Goal: Answer question/provide support

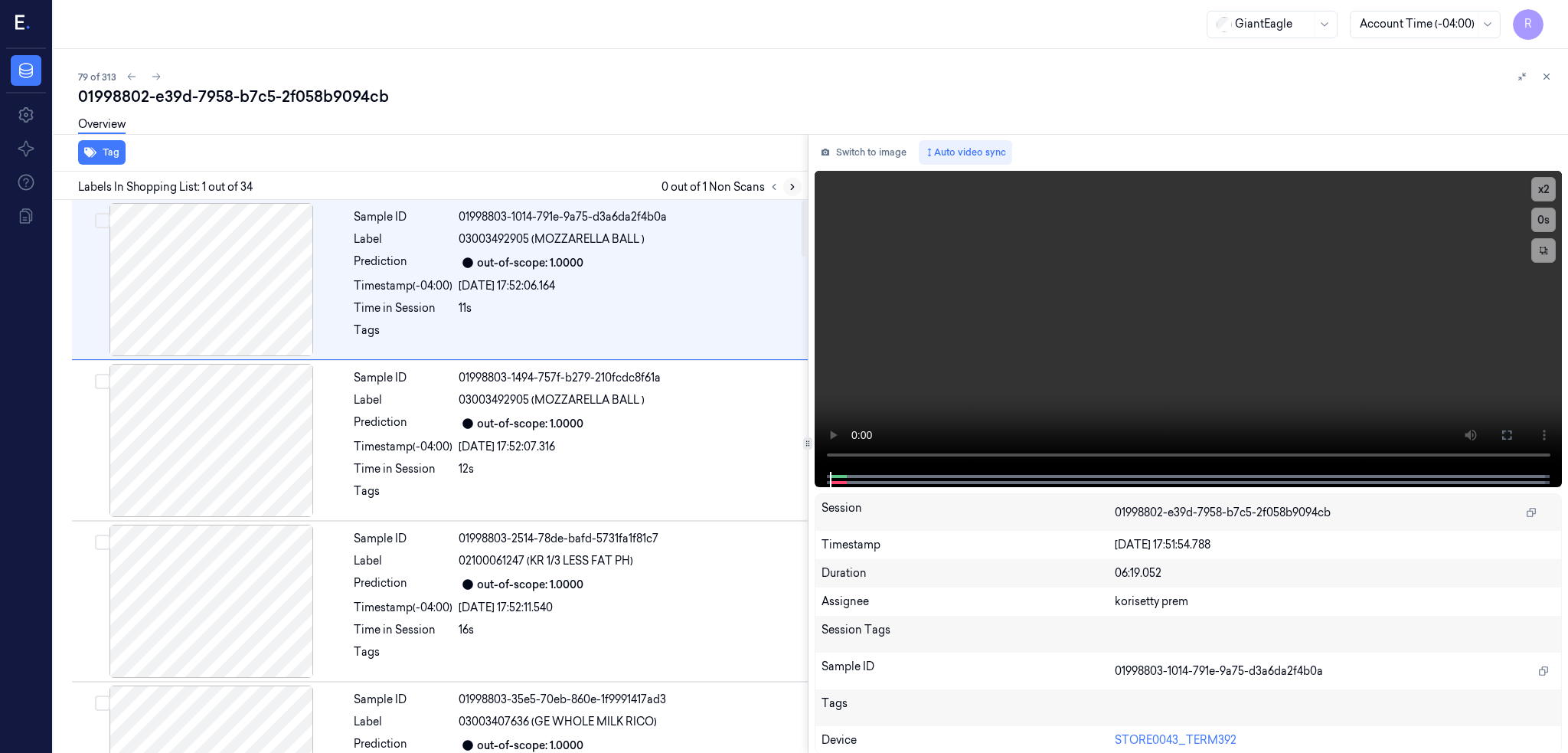
click at [798, 184] on icon at bounding box center [792, 186] width 11 height 11
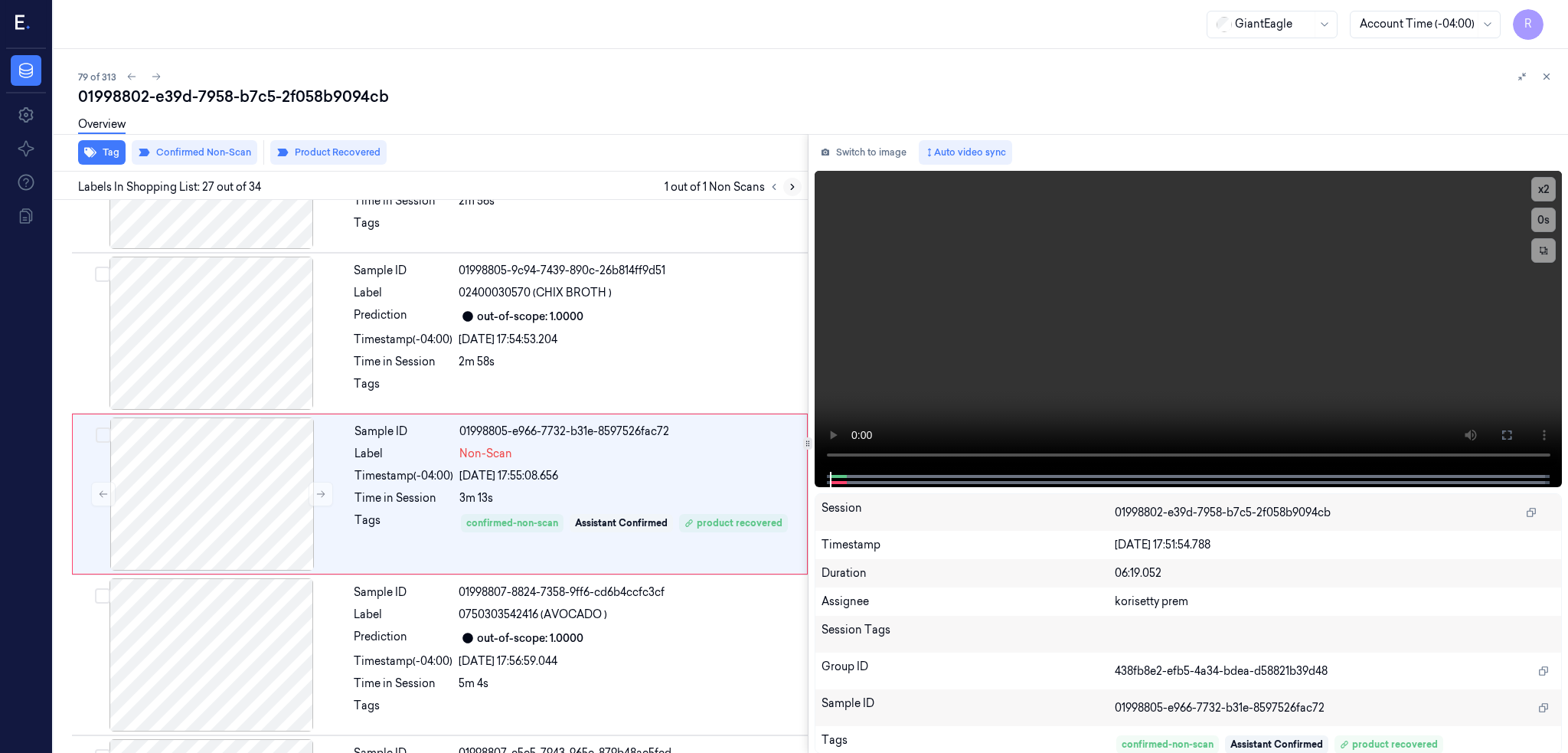
scroll to position [3985, 0]
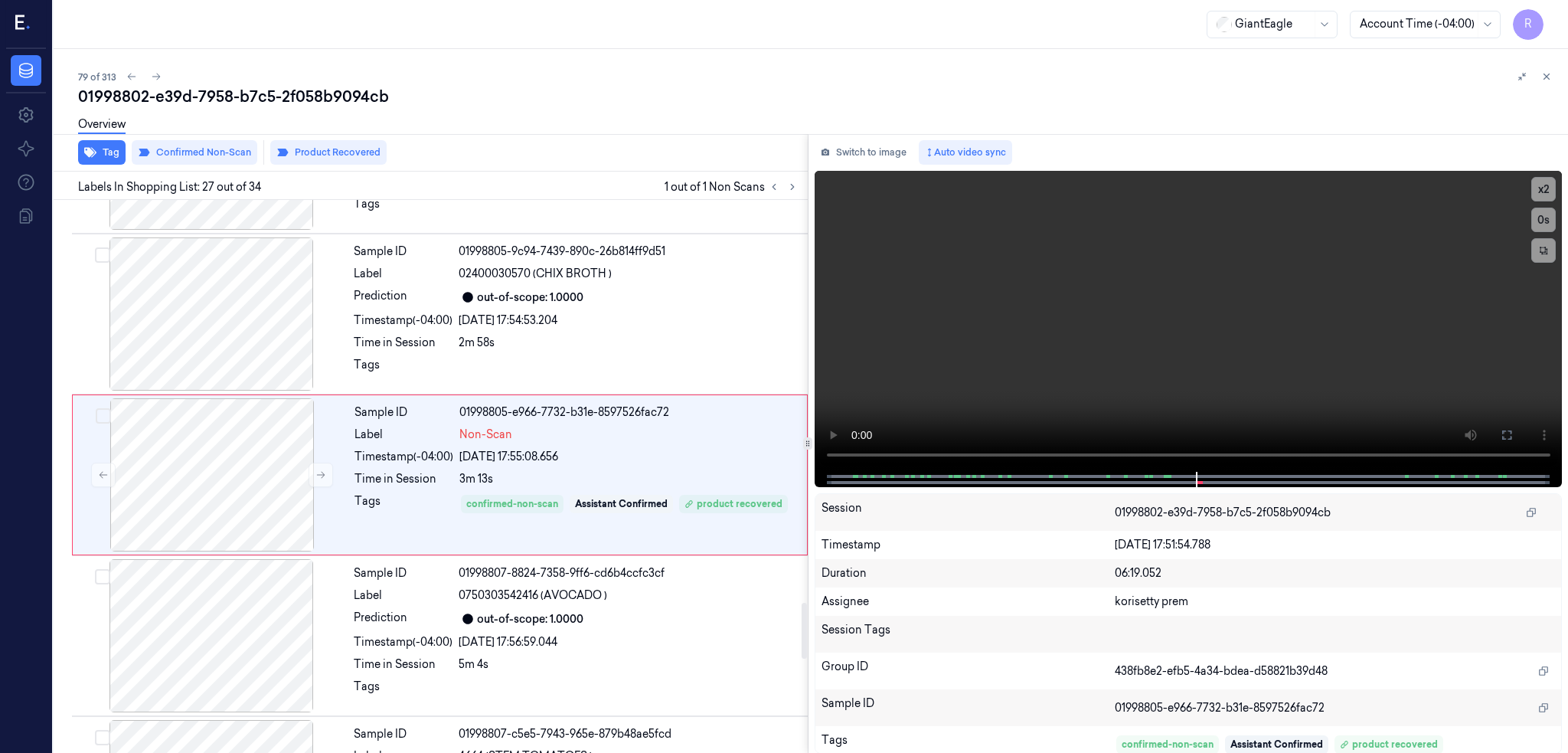
click at [745, 195] on span "1 out of 1 Non Scans" at bounding box center [733, 187] width 137 height 19
click at [703, 334] on div "Sample ID 01998805-9c94-7439-890c-26b814ff9d51 Label 02400030570 (CHIX BROTH ) …" at bounding box center [576, 314] width 457 height 153
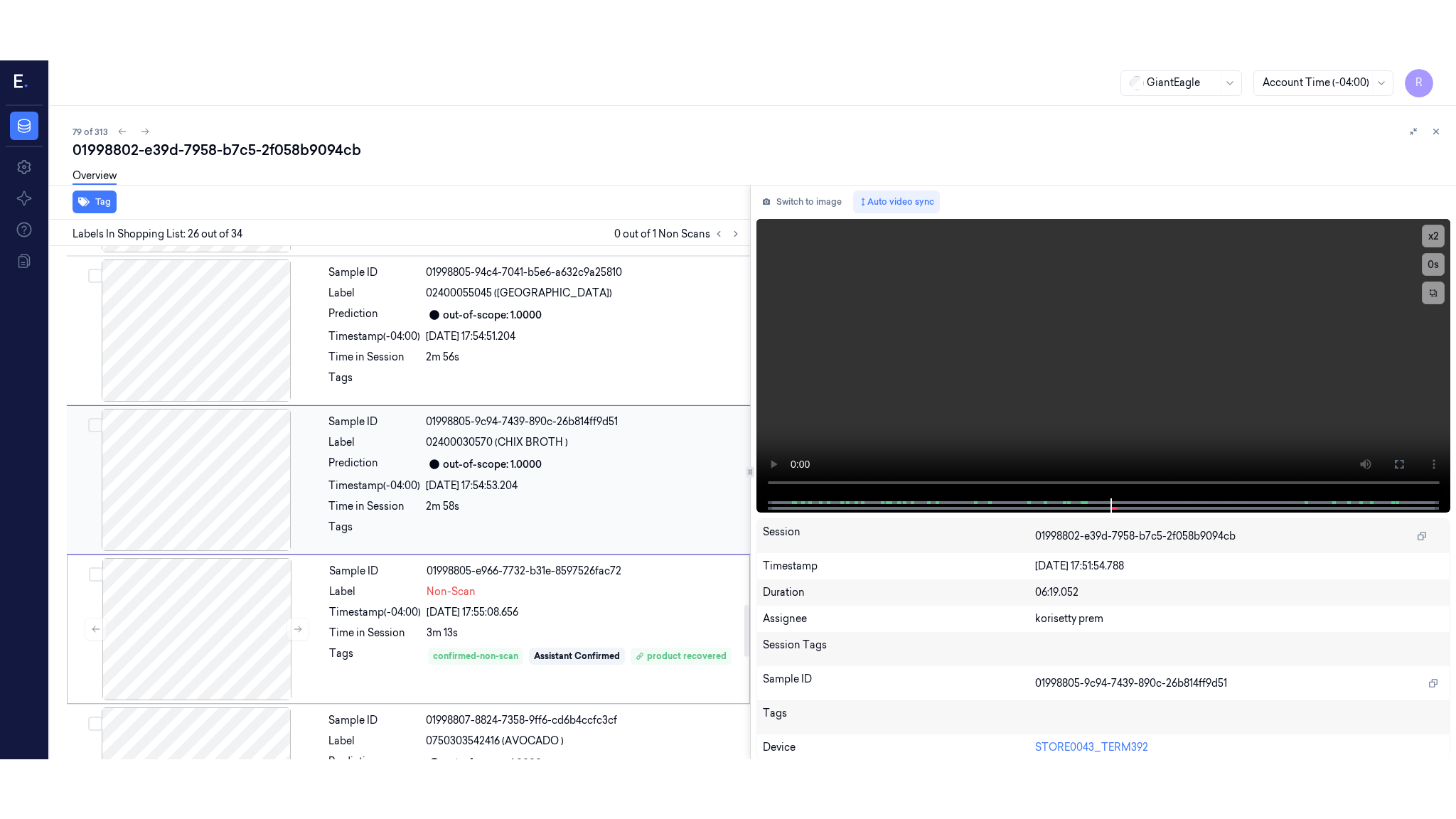
scroll to position [3551, 0]
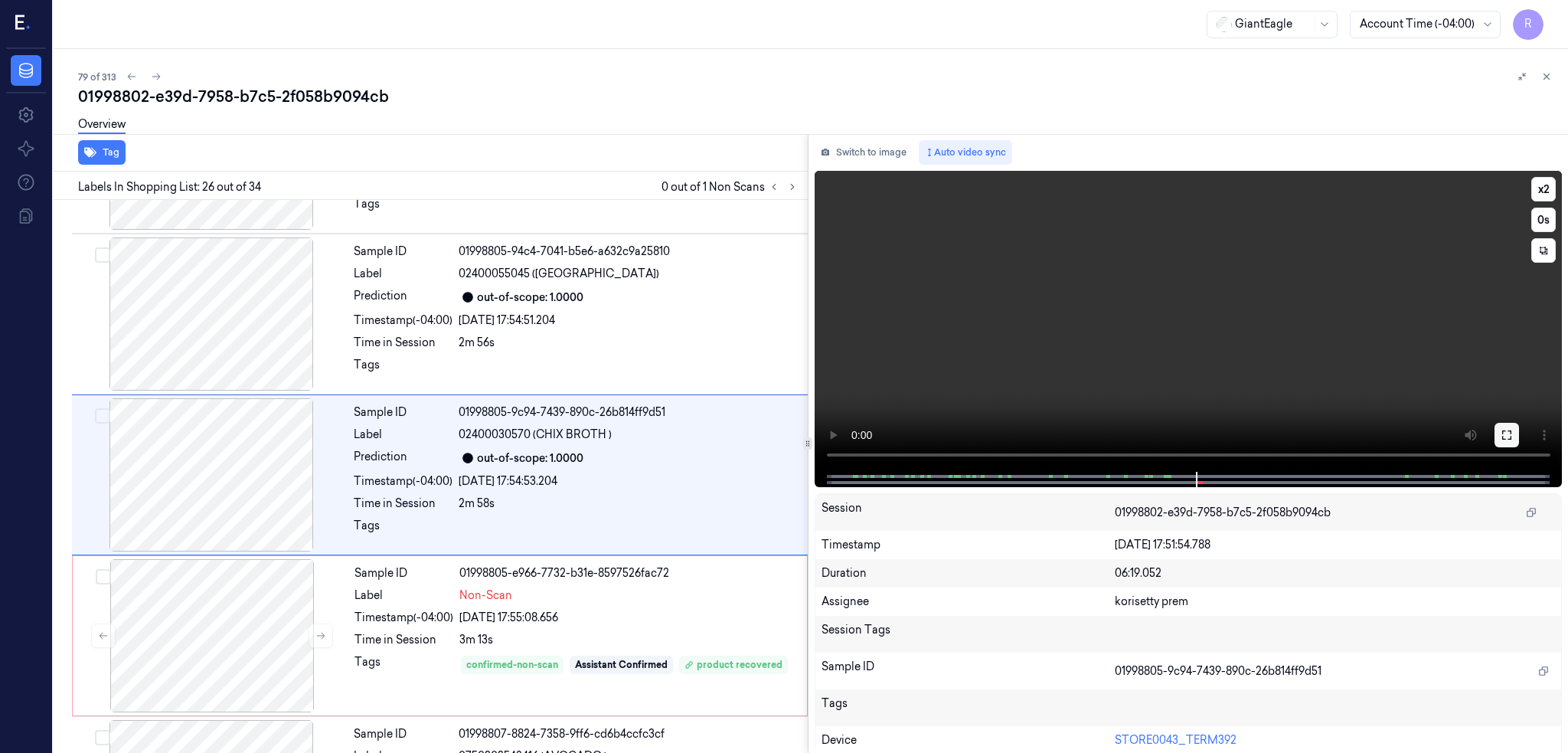
click at [1519, 436] on button at bounding box center [1506, 434] width 25 height 25
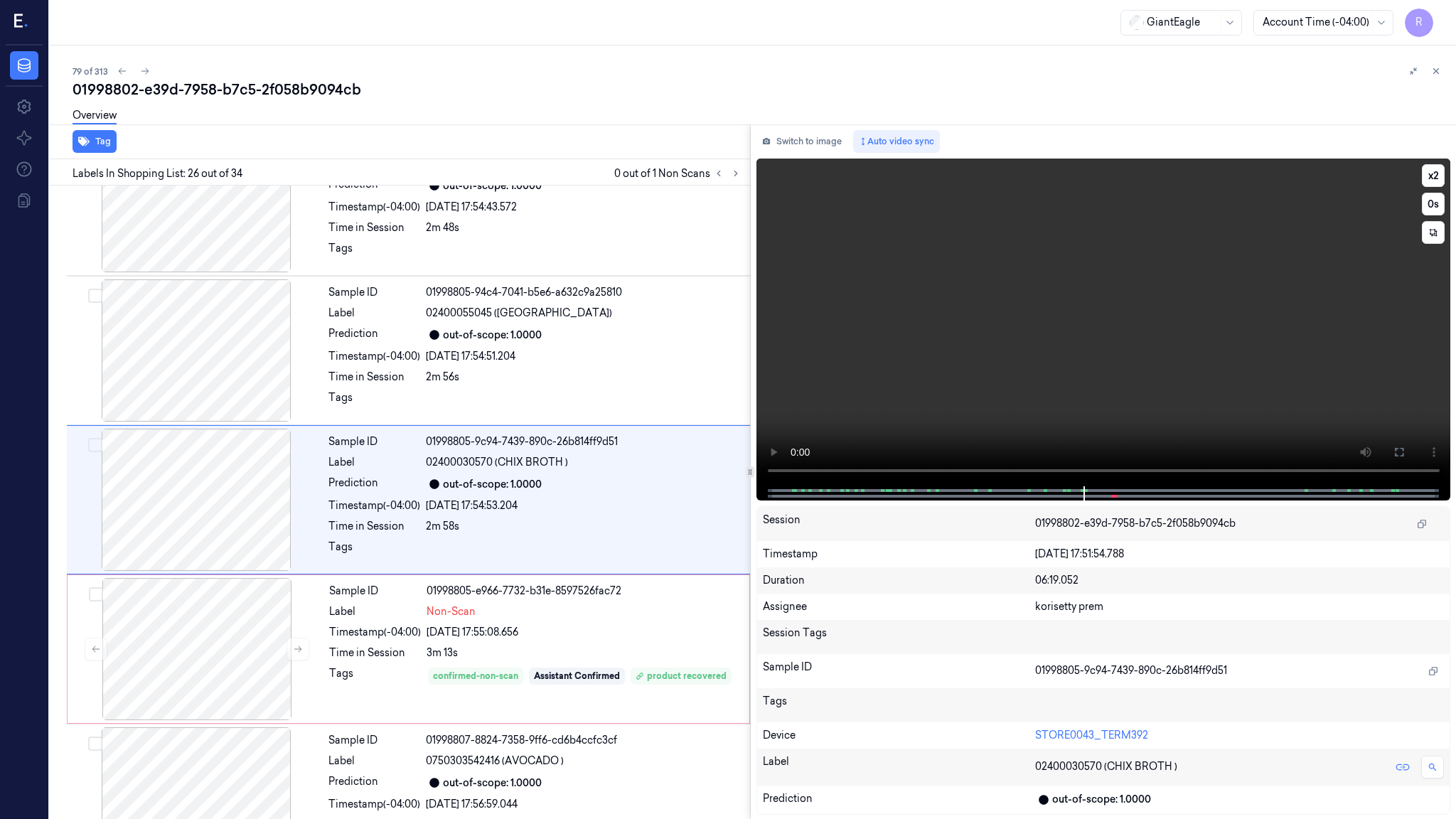
scroll to position [3490, 0]
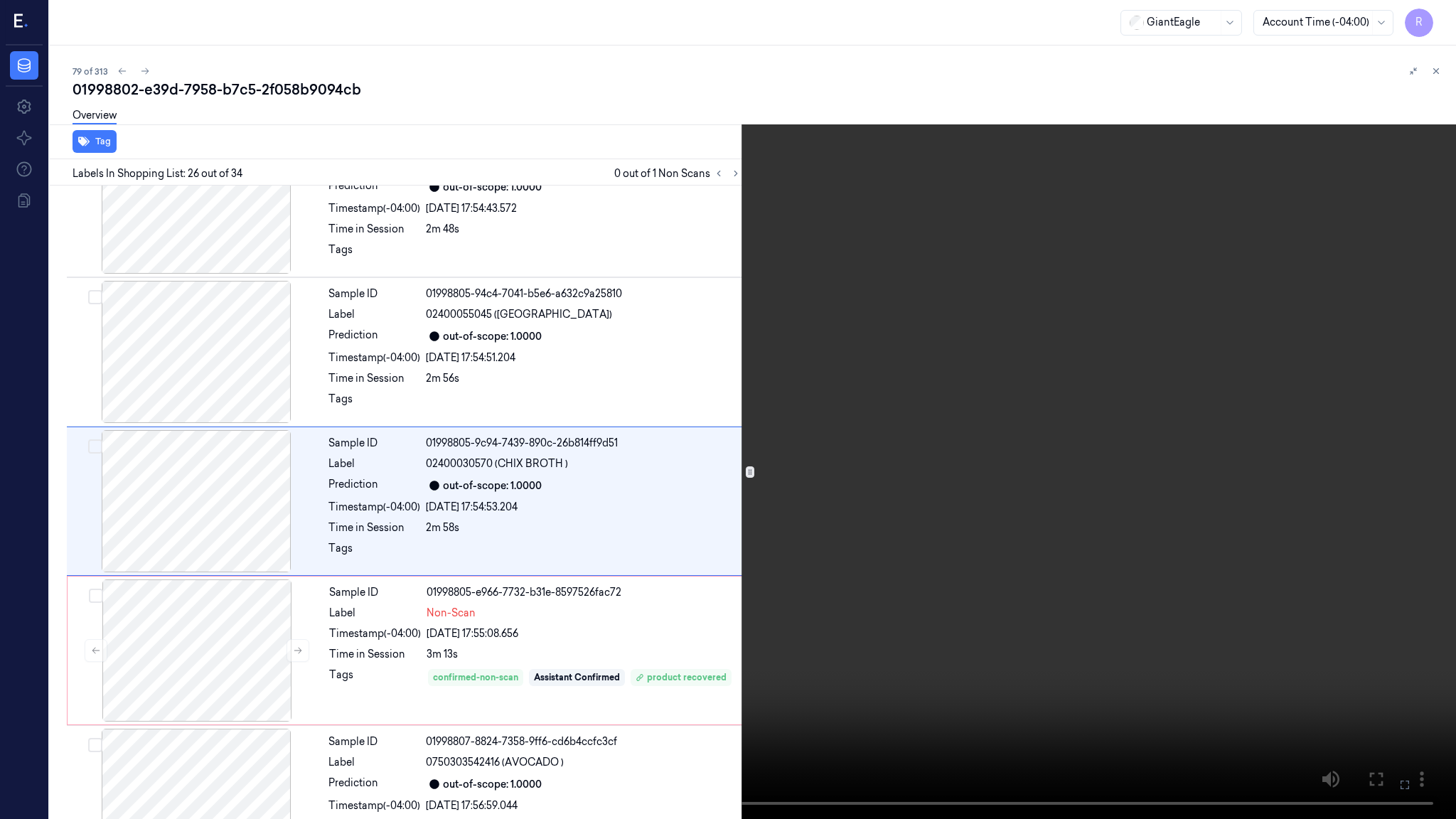
click at [1147, 606] on video at bounding box center [728, 410] width 1456 height 819
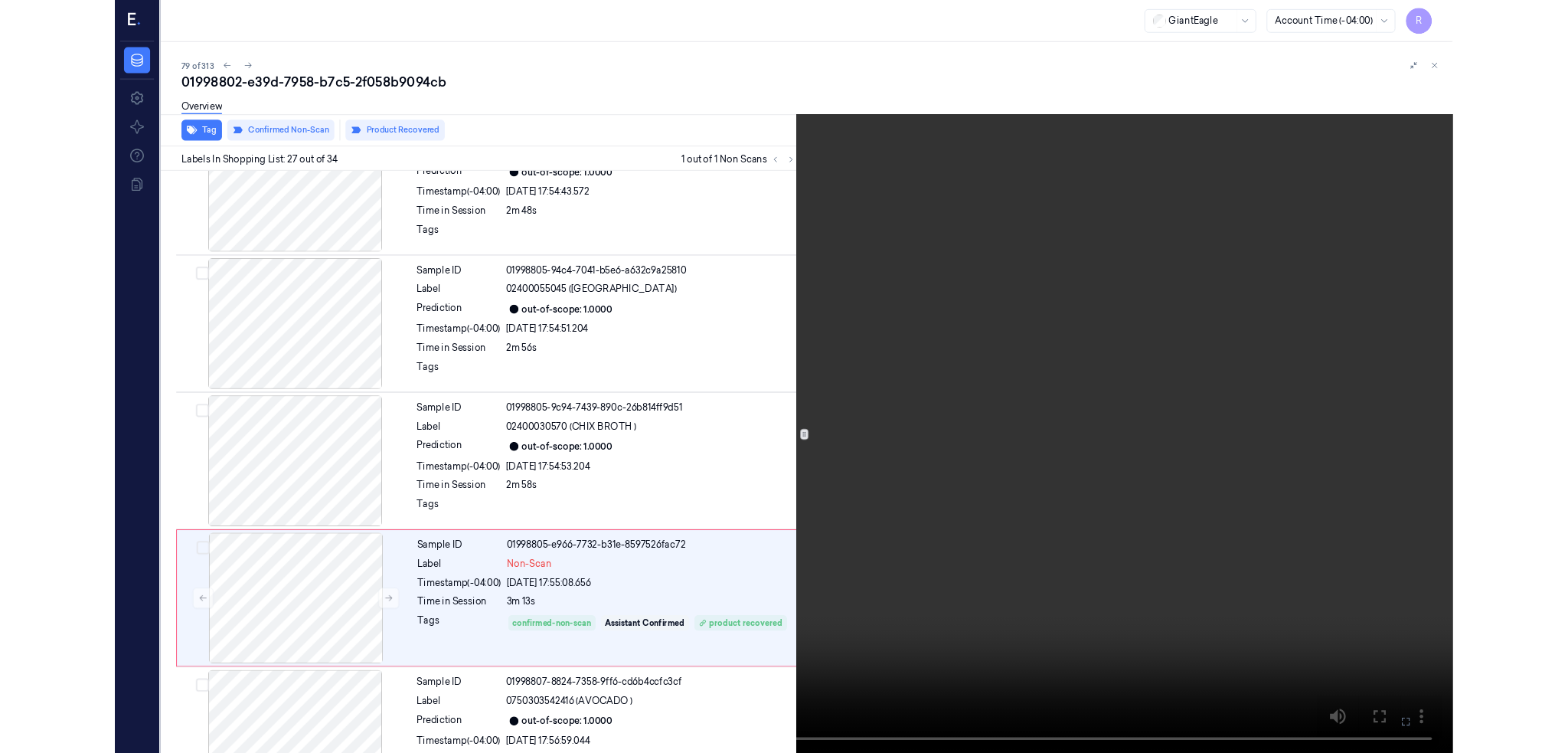
scroll to position [3921, 0]
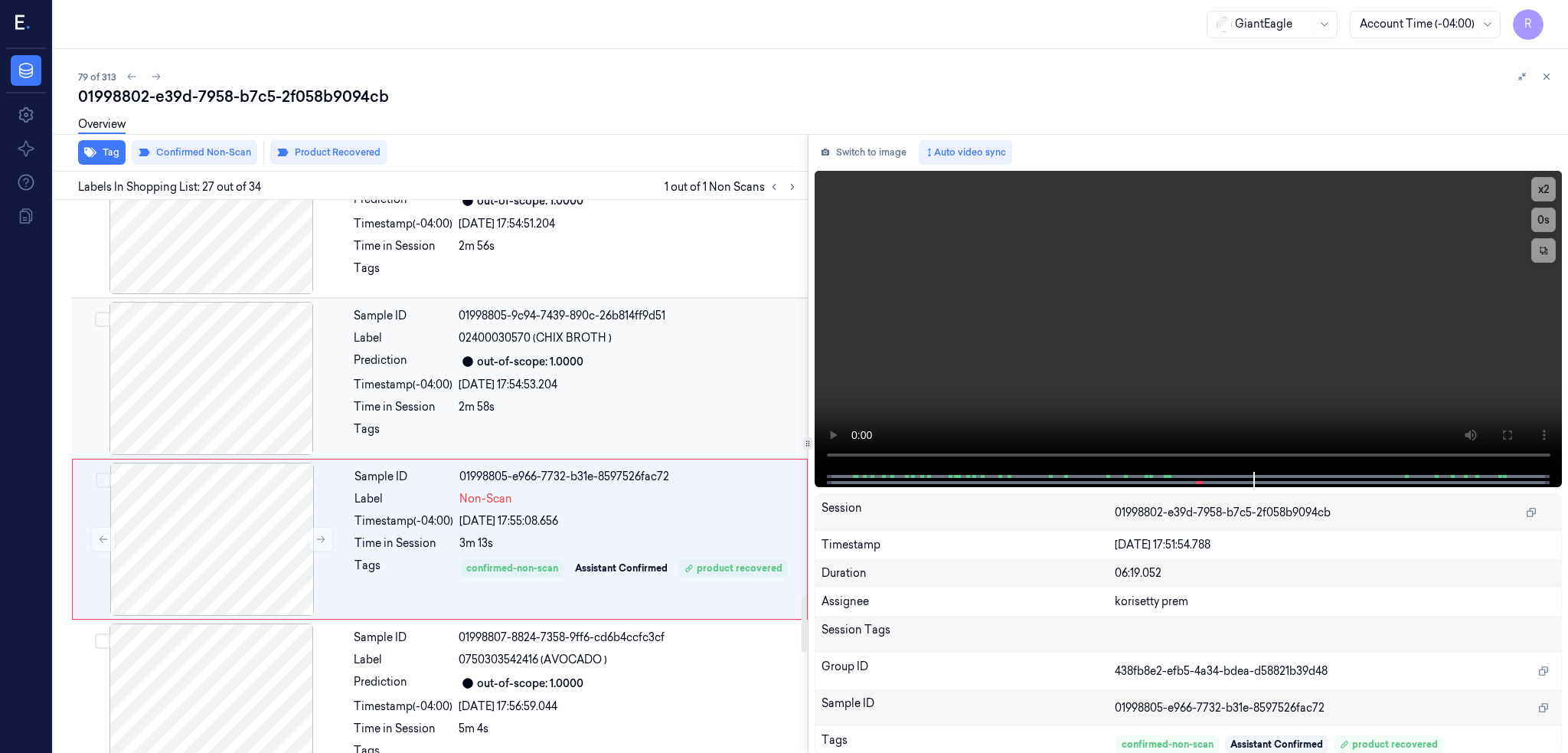
click at [214, 396] on div at bounding box center [211, 378] width 273 height 153
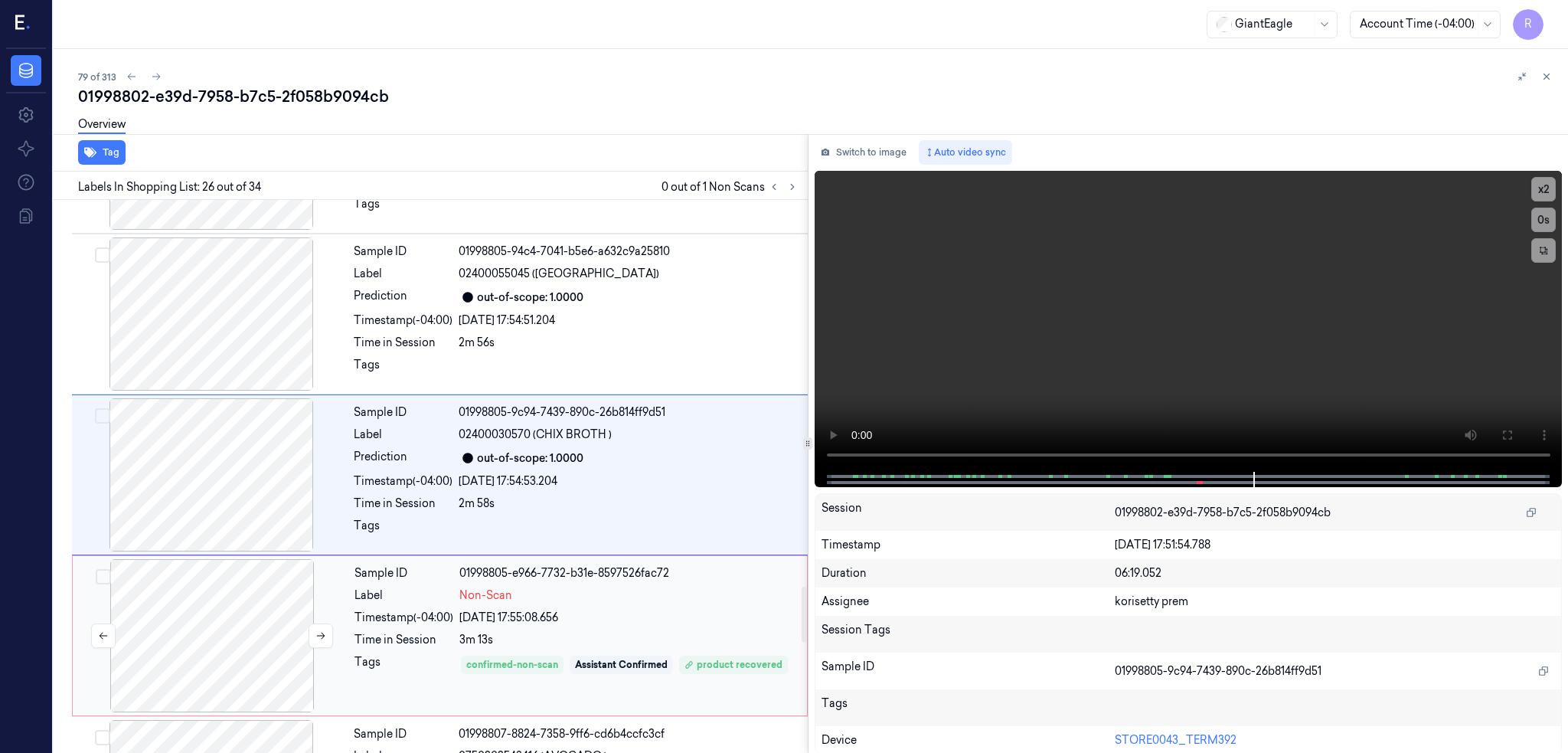
click at [226, 640] on div at bounding box center [212, 636] width 273 height 153
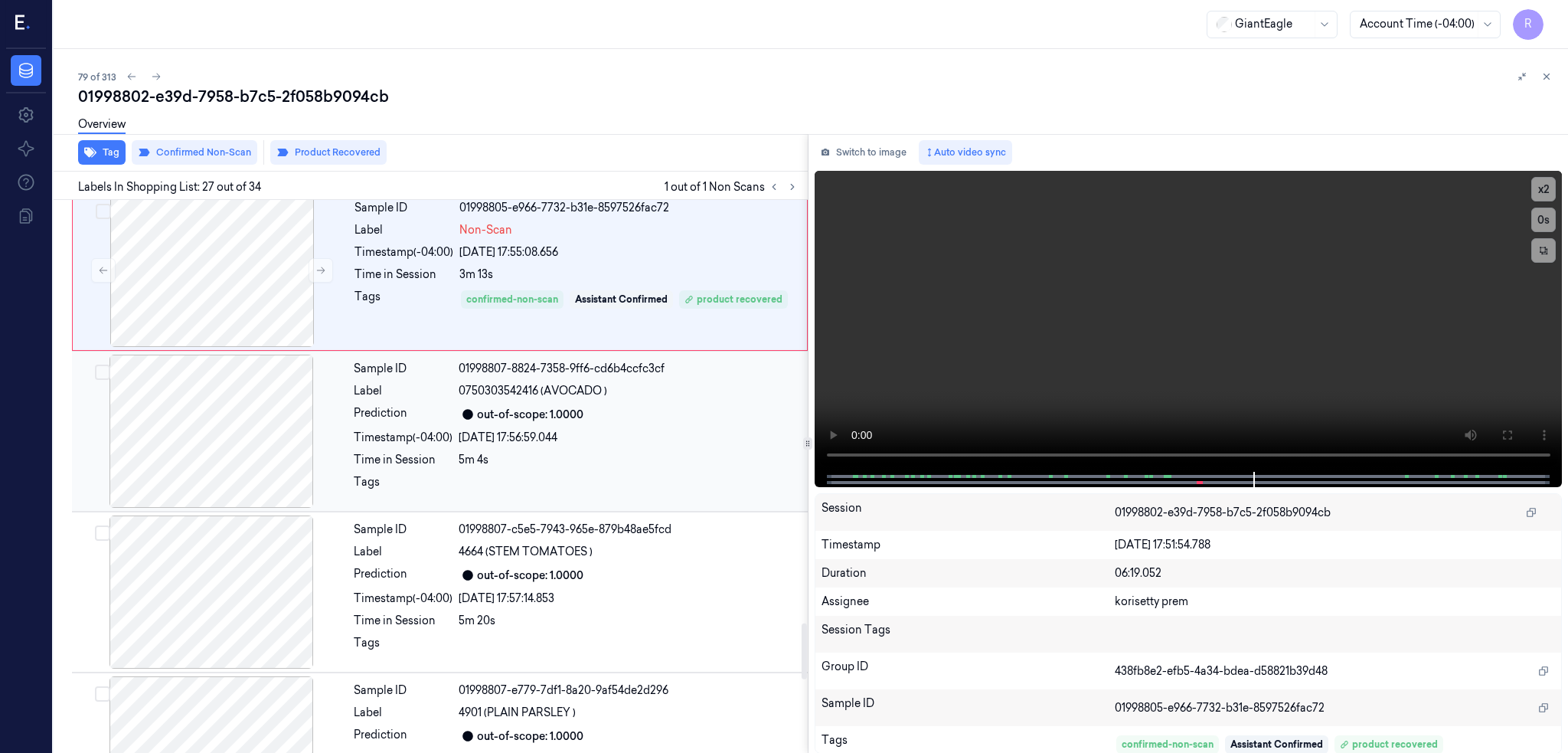
click at [224, 449] on div at bounding box center [211, 431] width 273 height 153
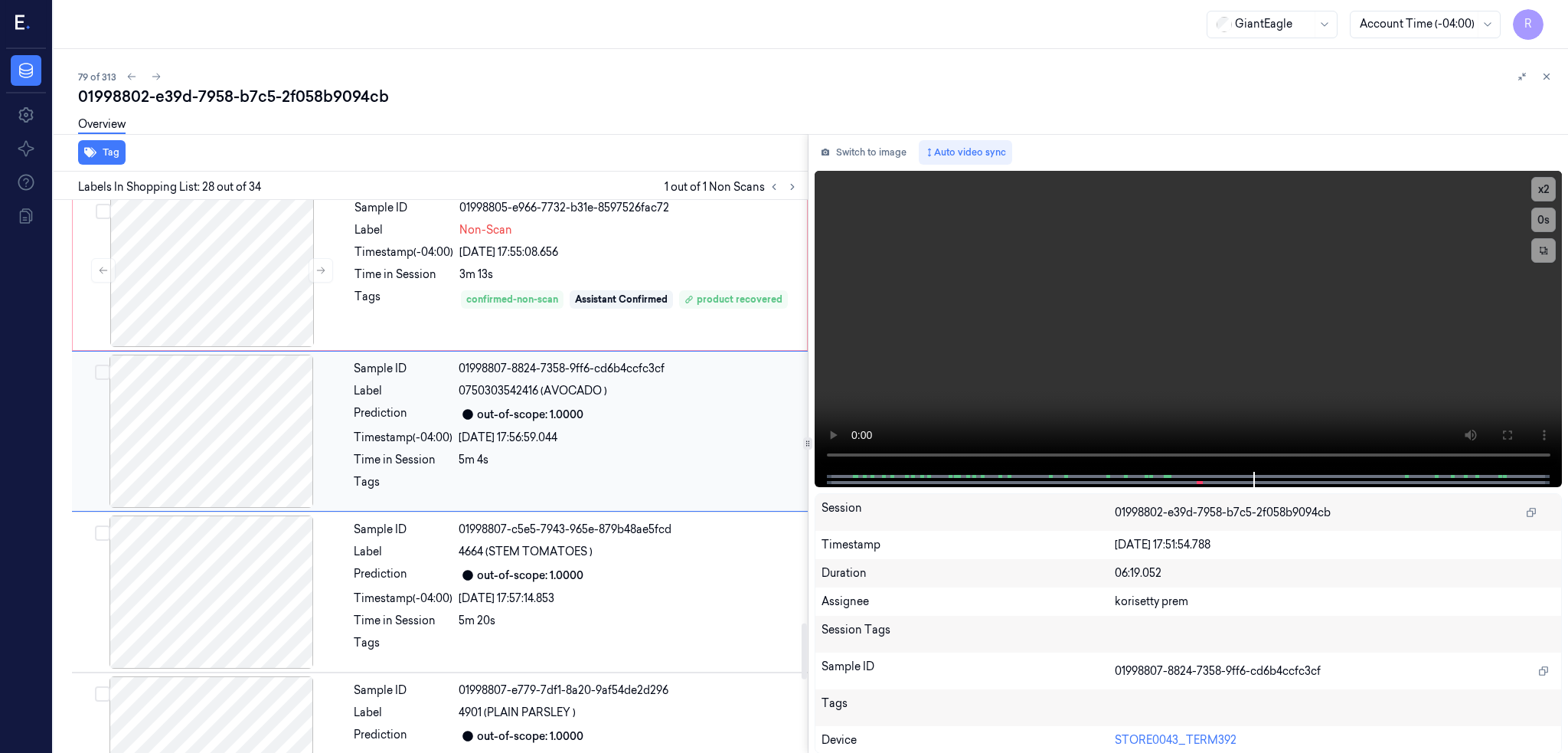
scroll to position [4146, 0]
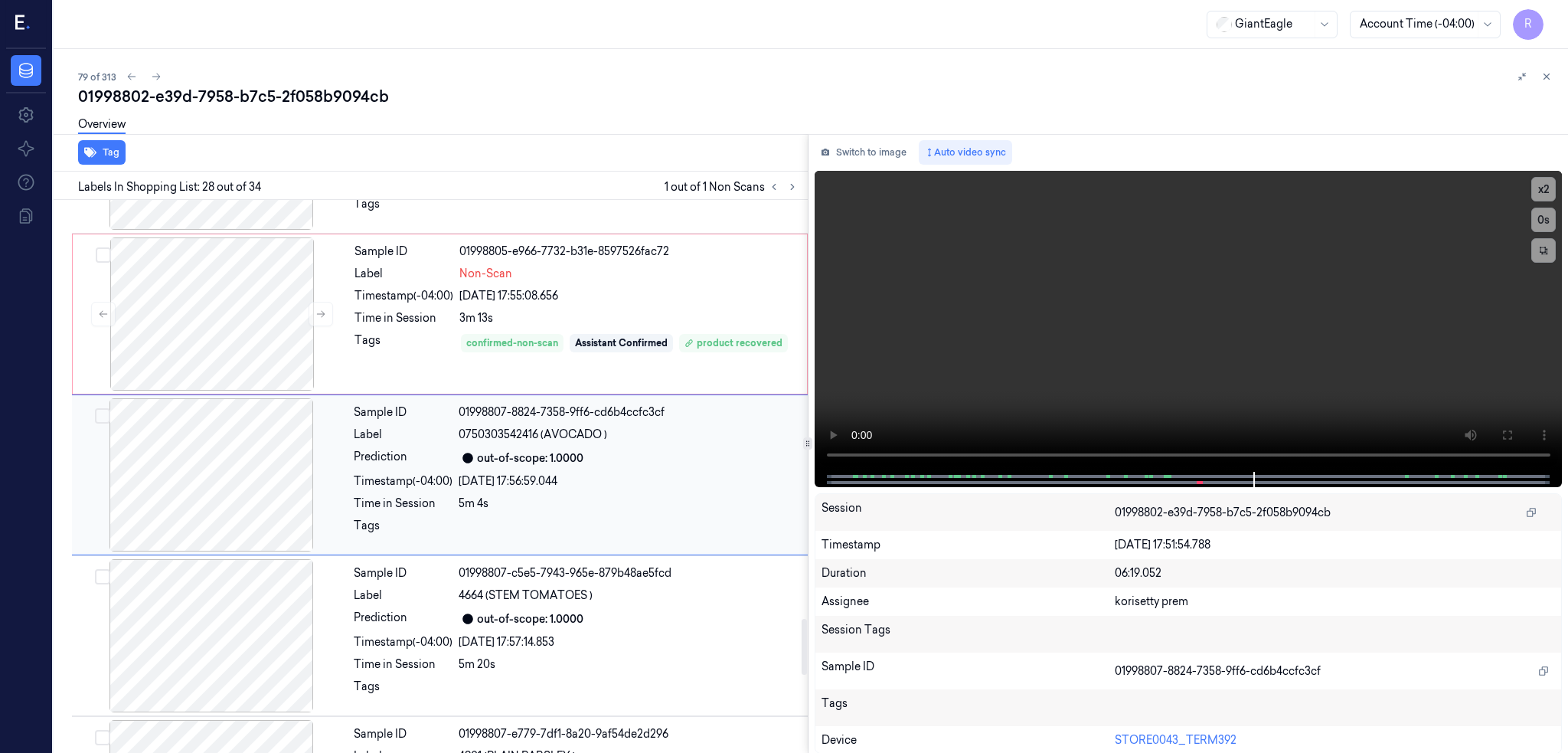
click at [215, 468] on div at bounding box center [211, 474] width 273 height 153
click at [229, 478] on div at bounding box center [211, 474] width 273 height 153
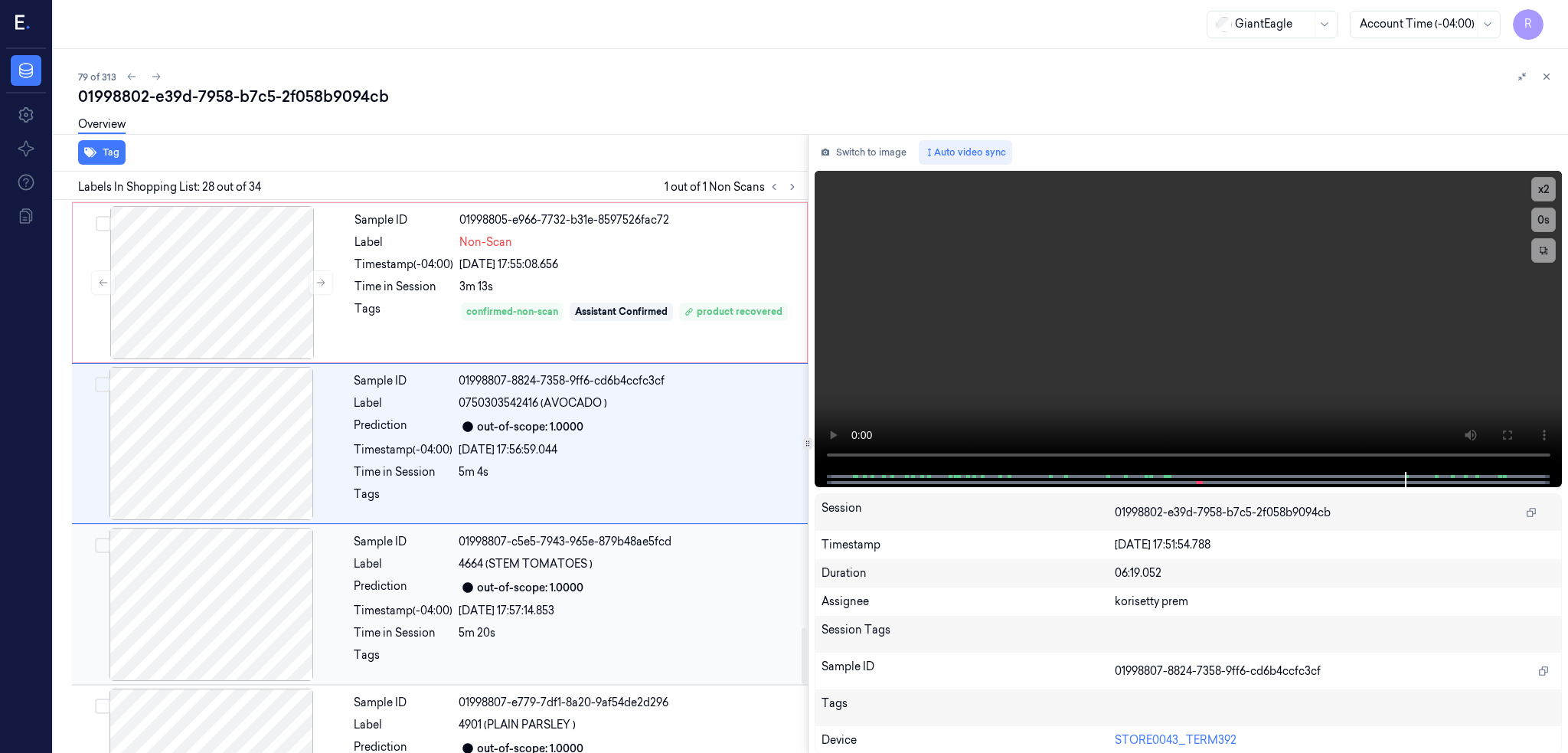
click at [221, 549] on div at bounding box center [211, 604] width 273 height 153
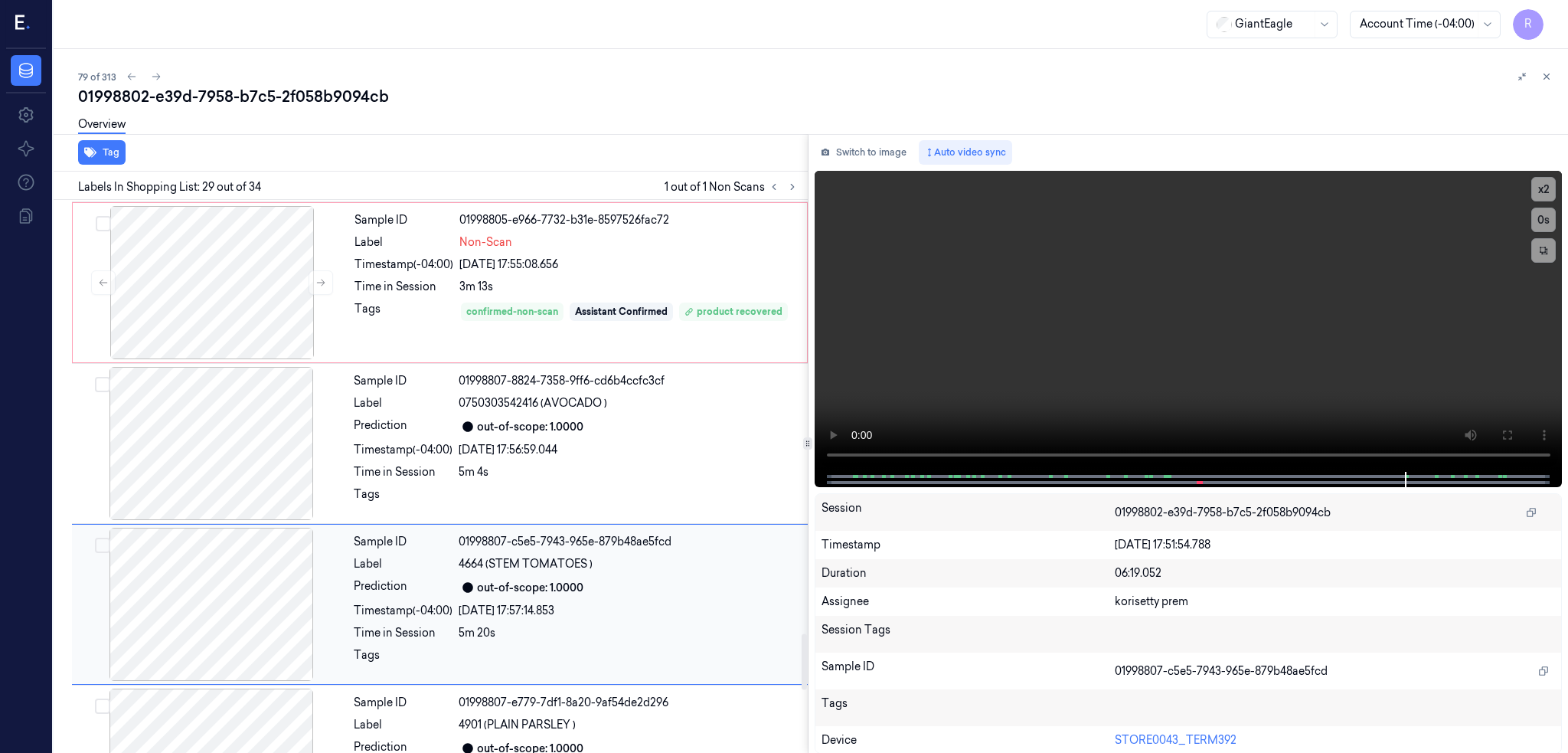
scroll to position [4306, 0]
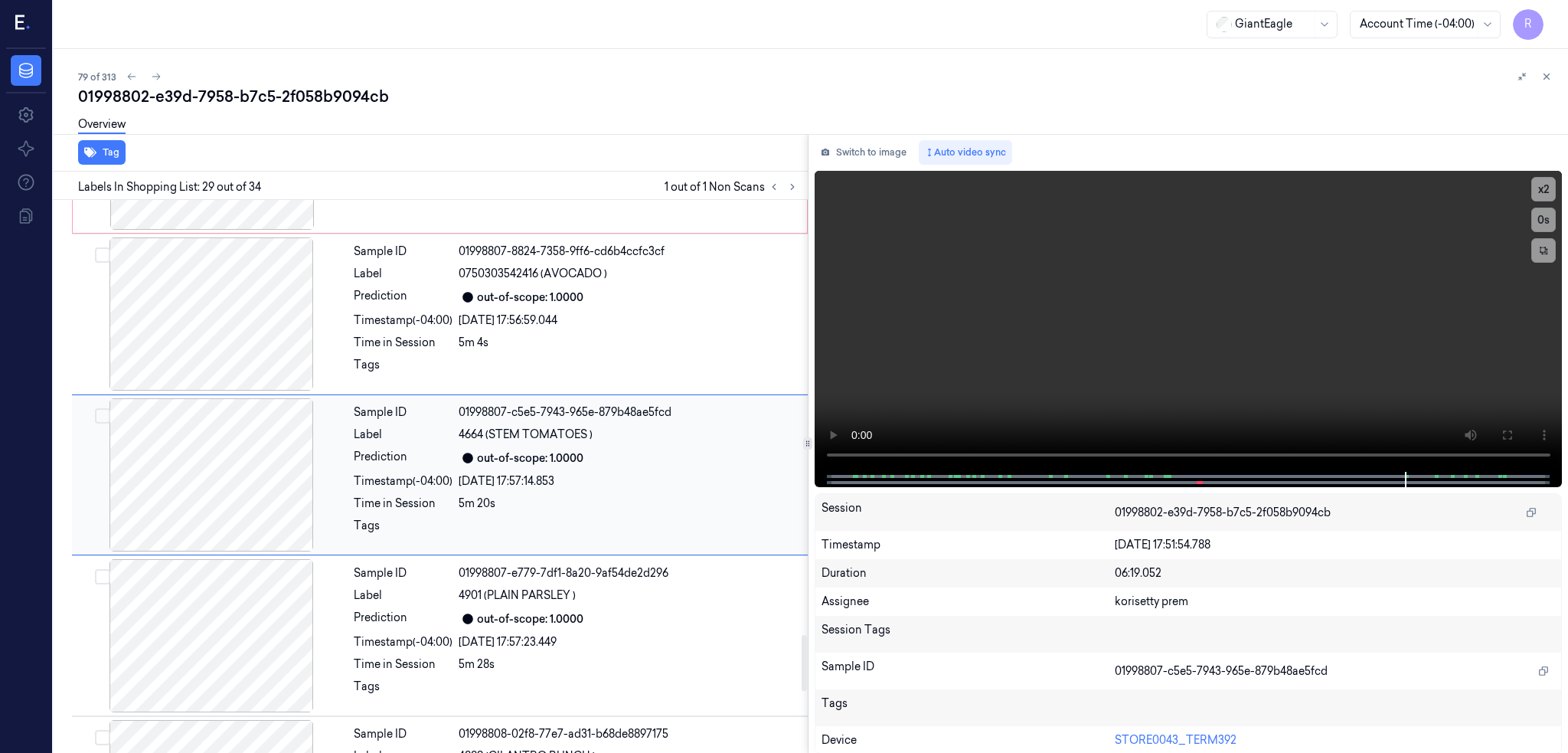
click at [208, 483] on div at bounding box center [211, 474] width 273 height 153
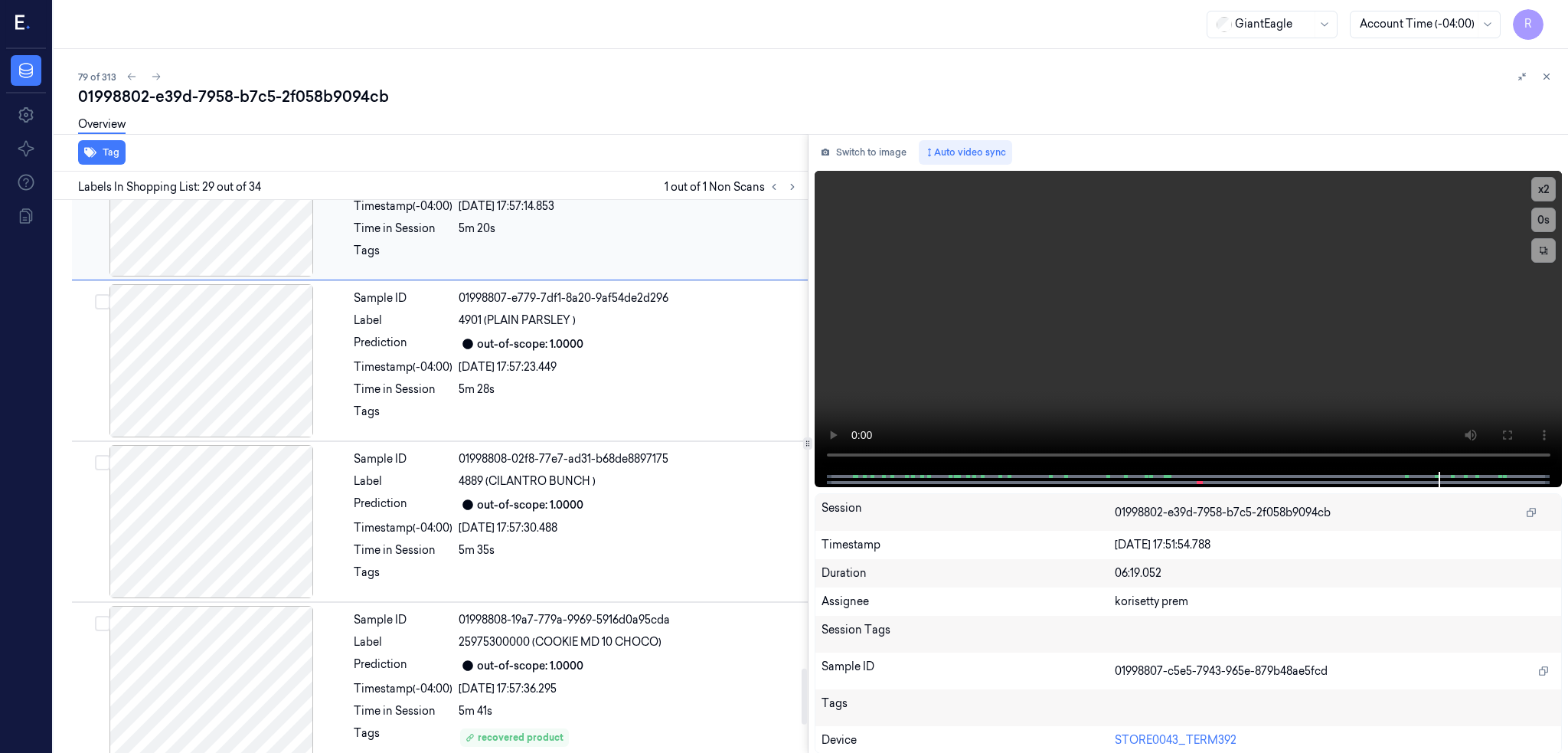
scroll to position [4664, 0]
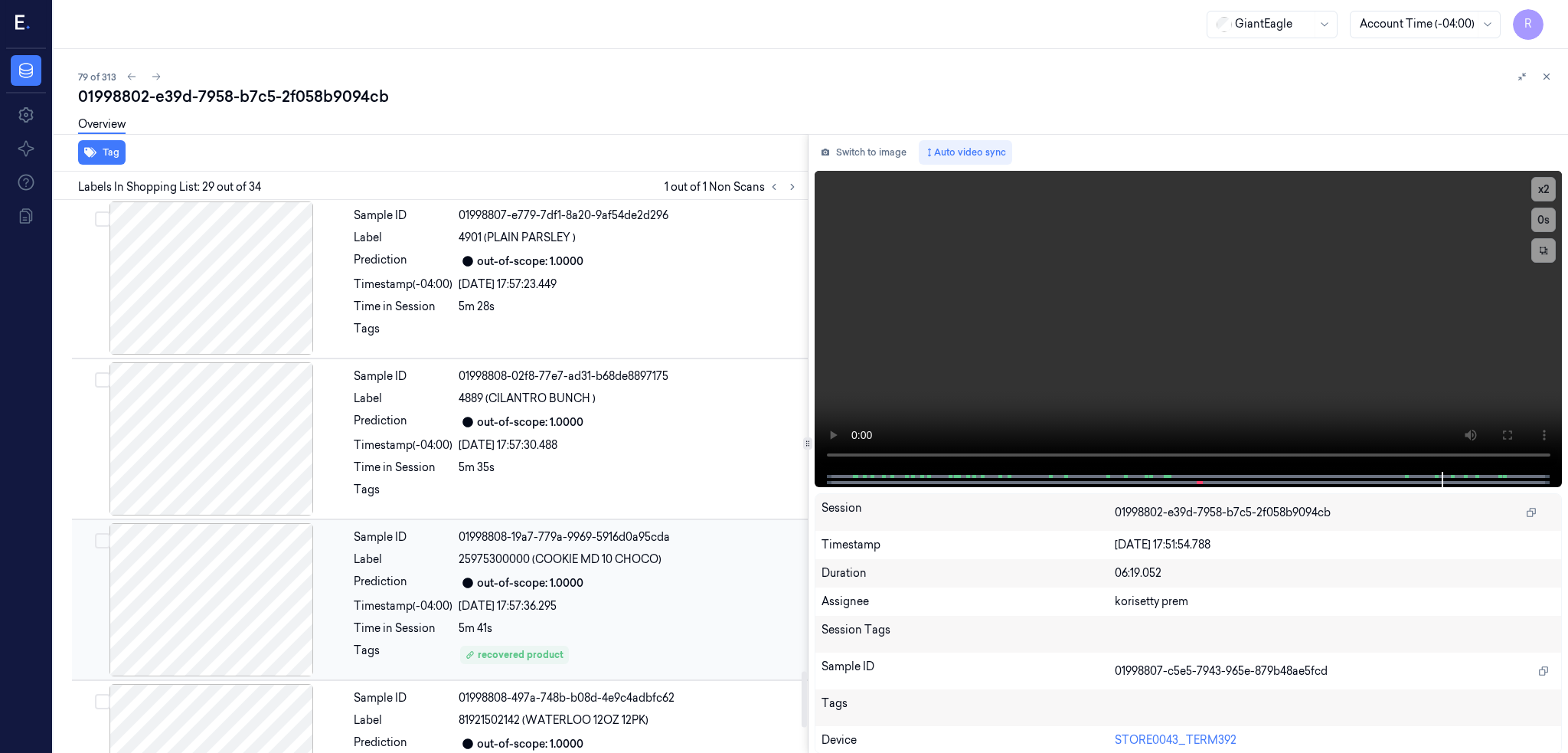
click at [204, 604] on div at bounding box center [211, 599] width 273 height 153
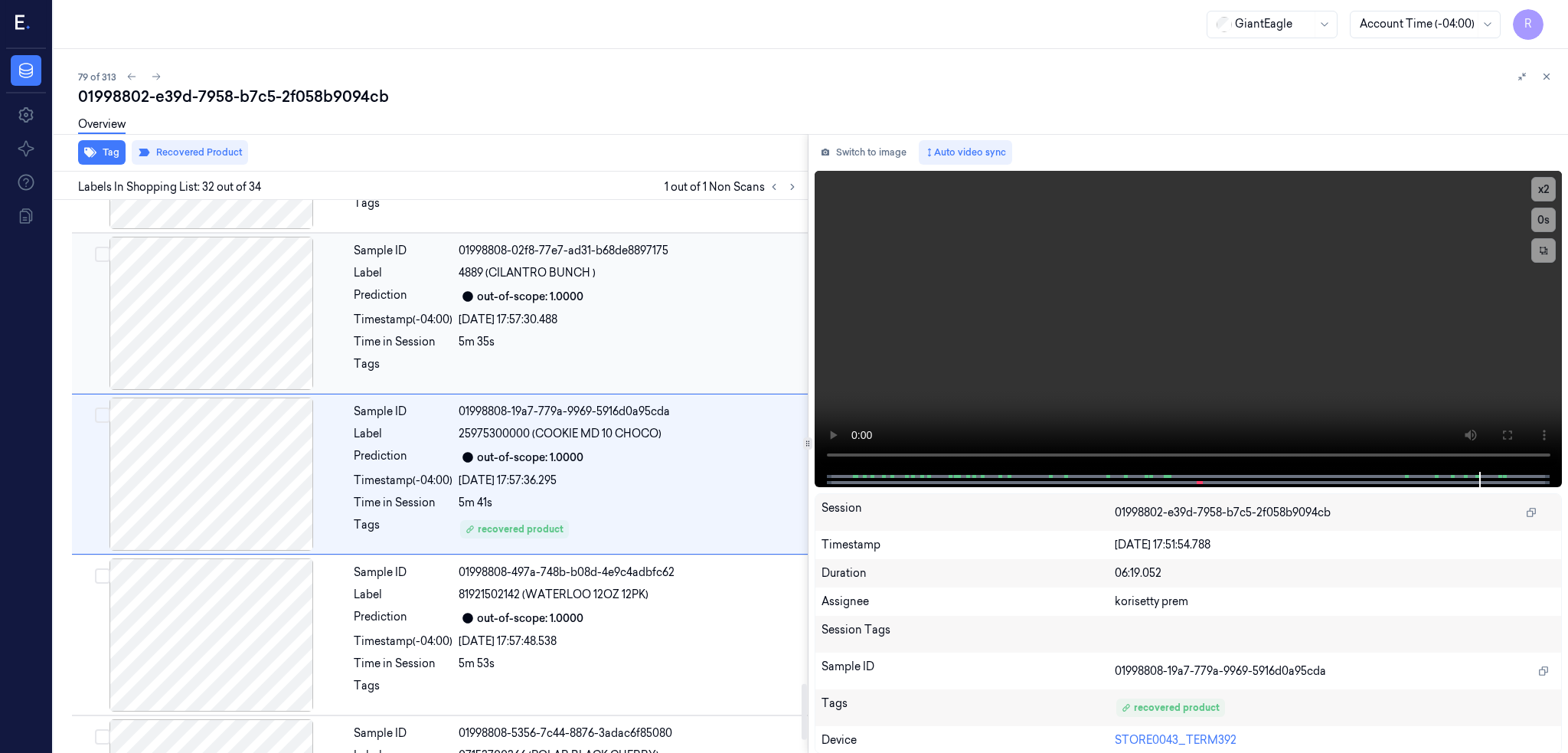
click at [225, 331] on div at bounding box center [211, 313] width 273 height 153
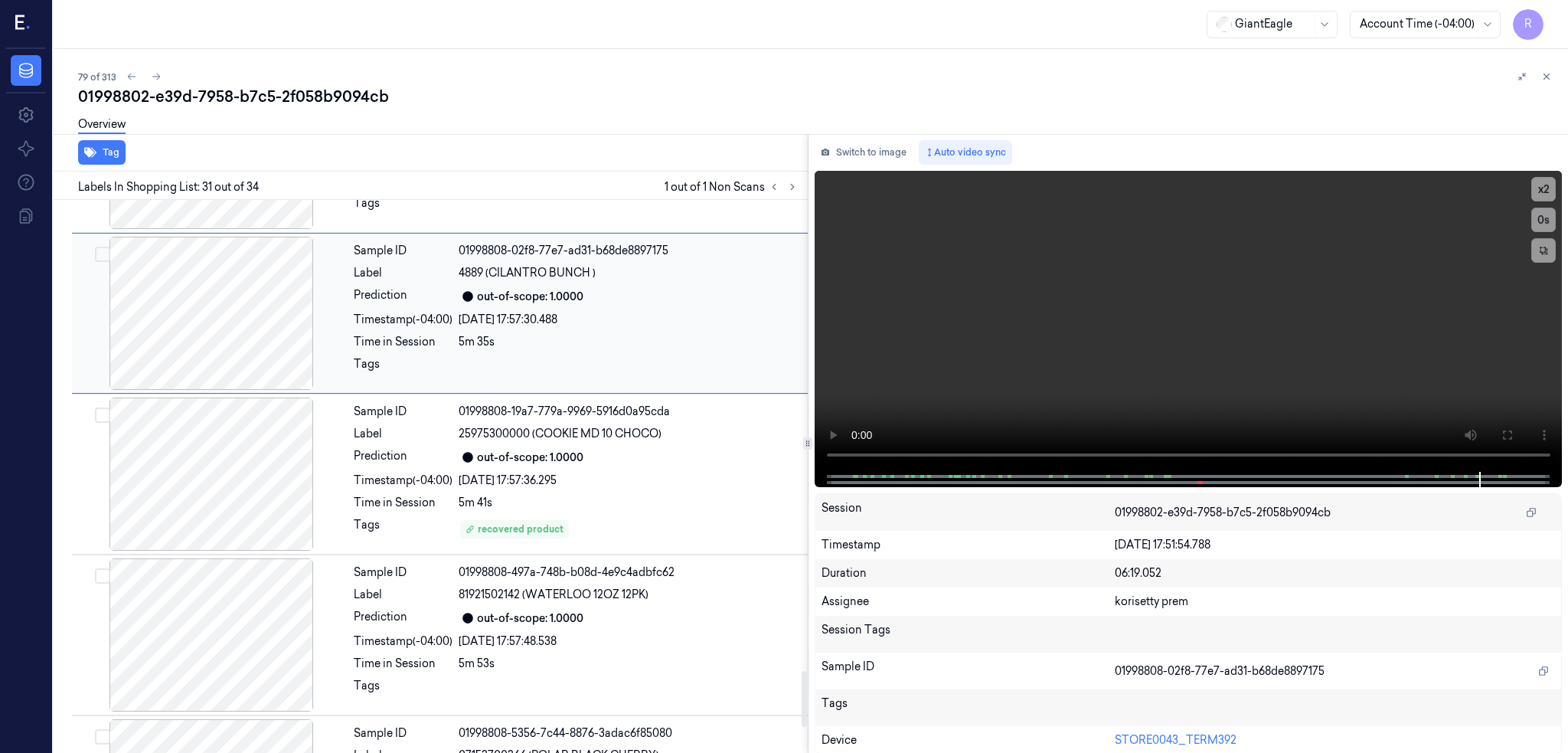
scroll to position [4628, 0]
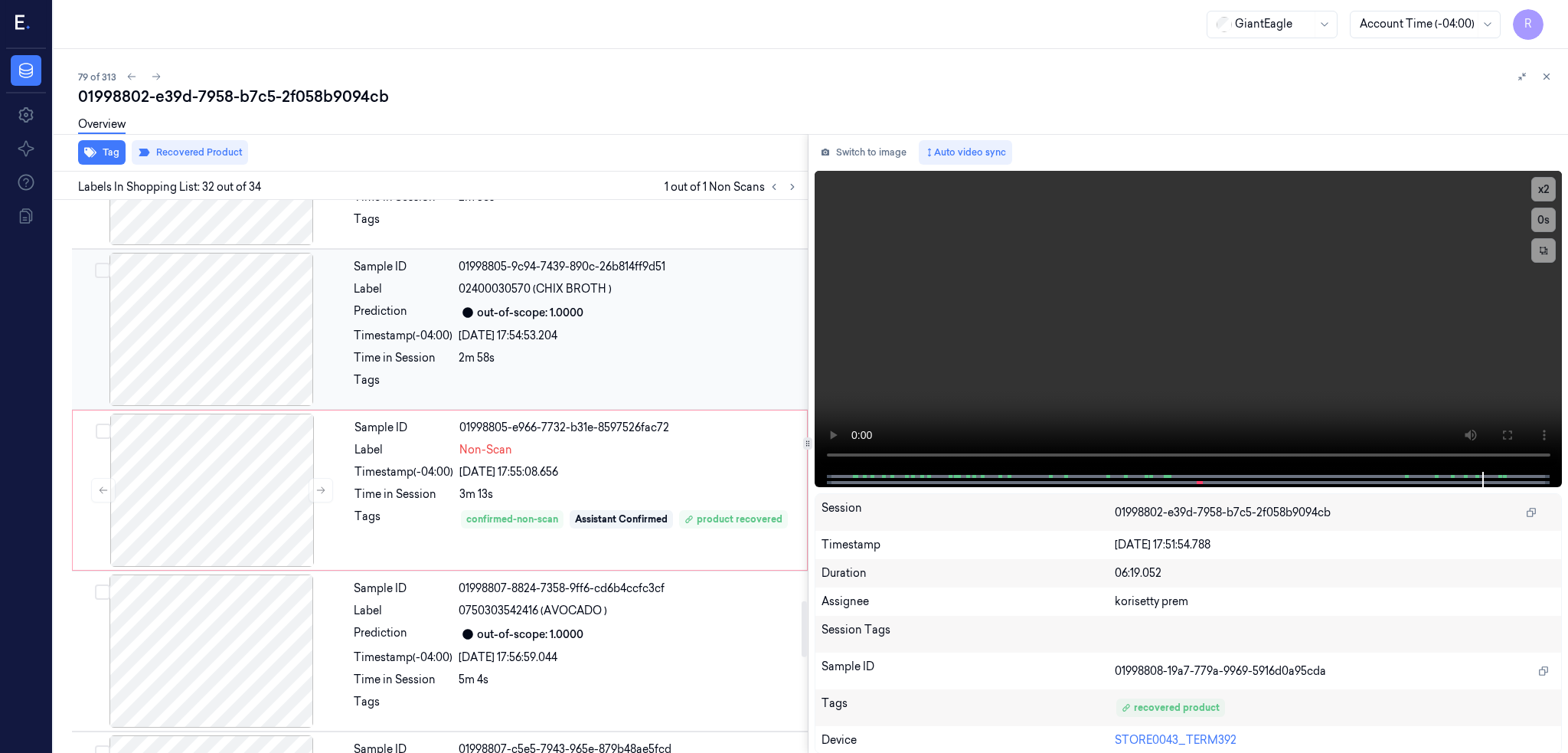
click at [219, 372] on div at bounding box center [211, 329] width 273 height 153
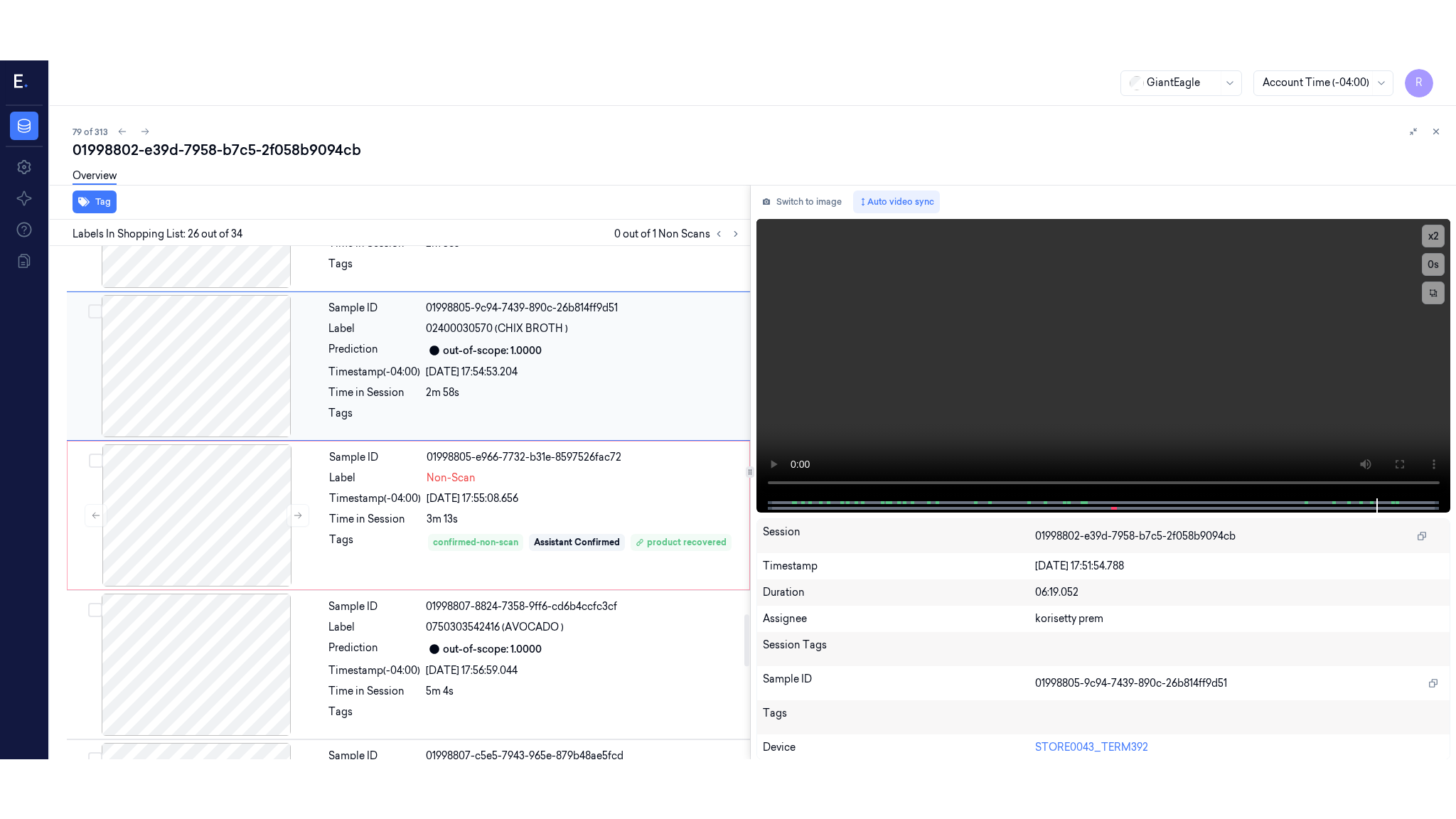
scroll to position [3551, 0]
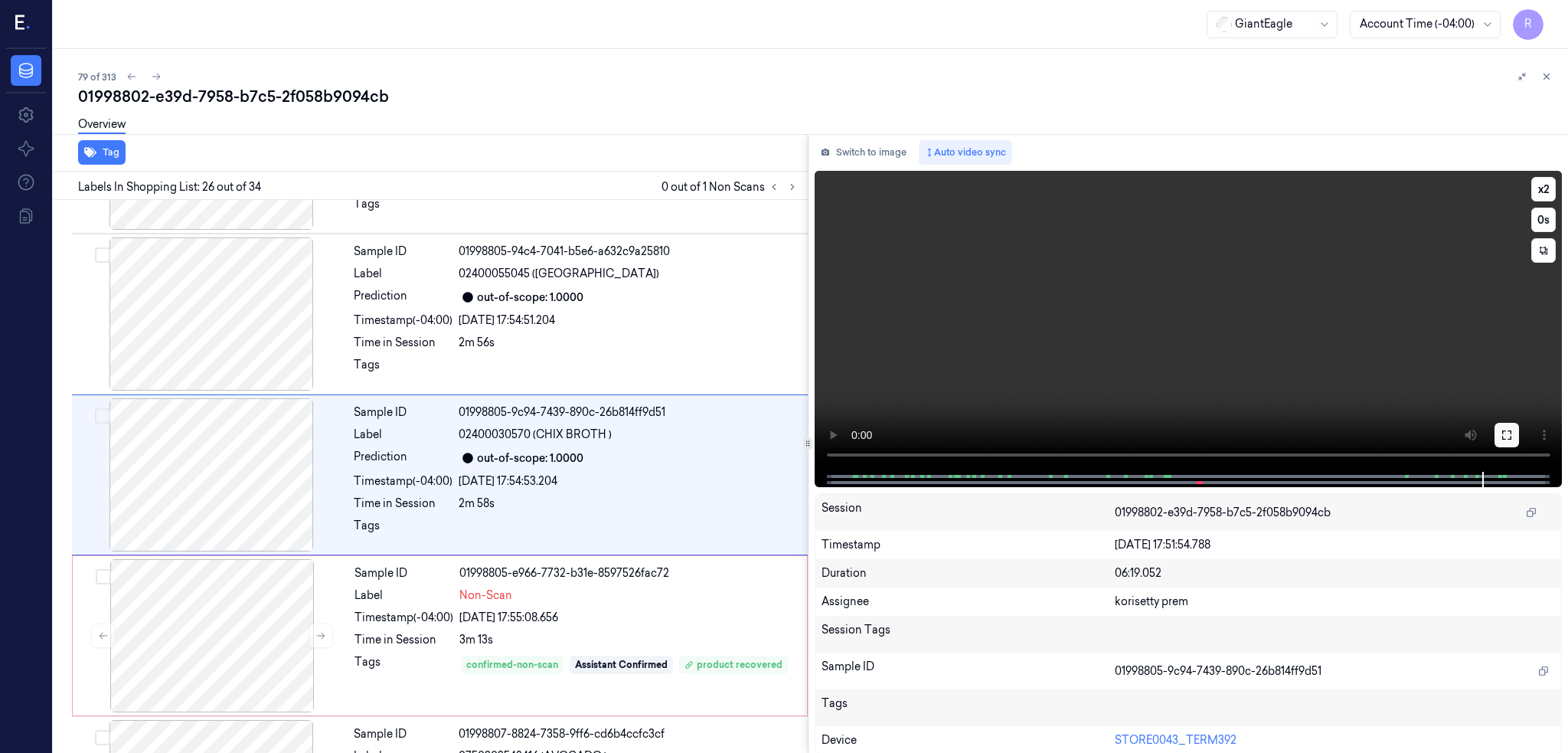
click at [1519, 444] on button at bounding box center [1506, 434] width 25 height 25
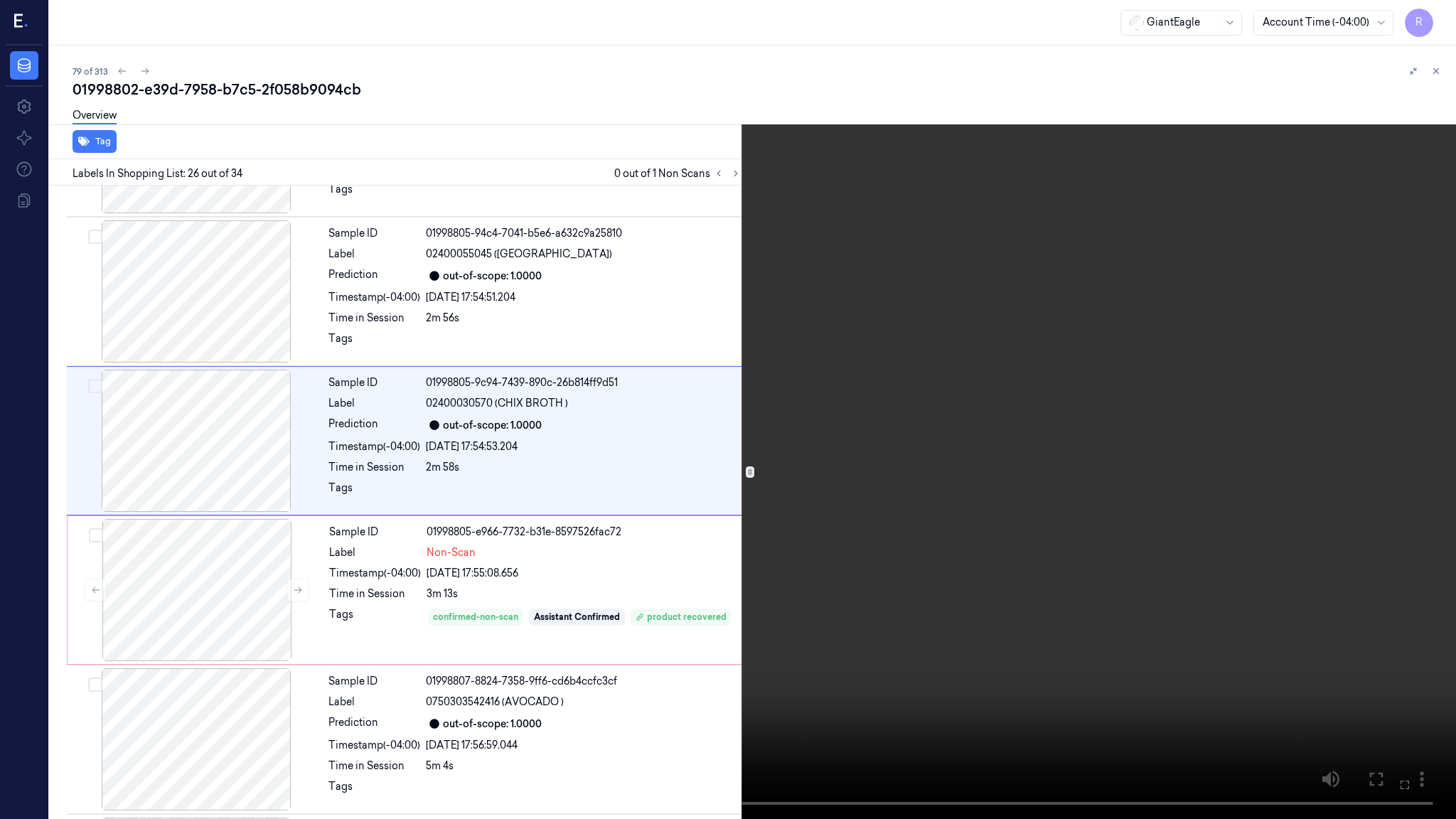
click at [1064, 424] on video at bounding box center [728, 410] width 1456 height 819
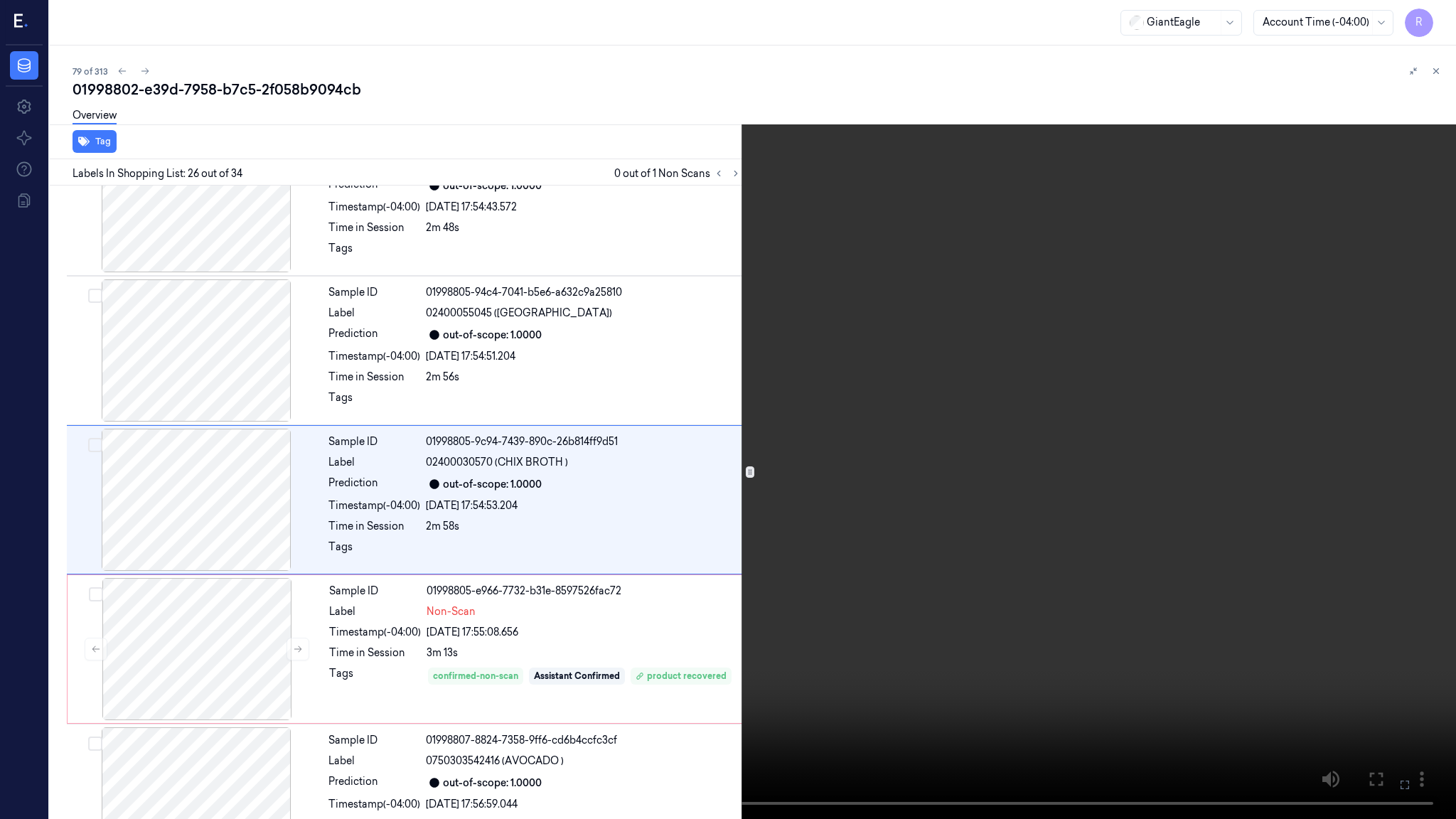
scroll to position [3490, 0]
click at [1064, 424] on video at bounding box center [728, 410] width 1456 height 819
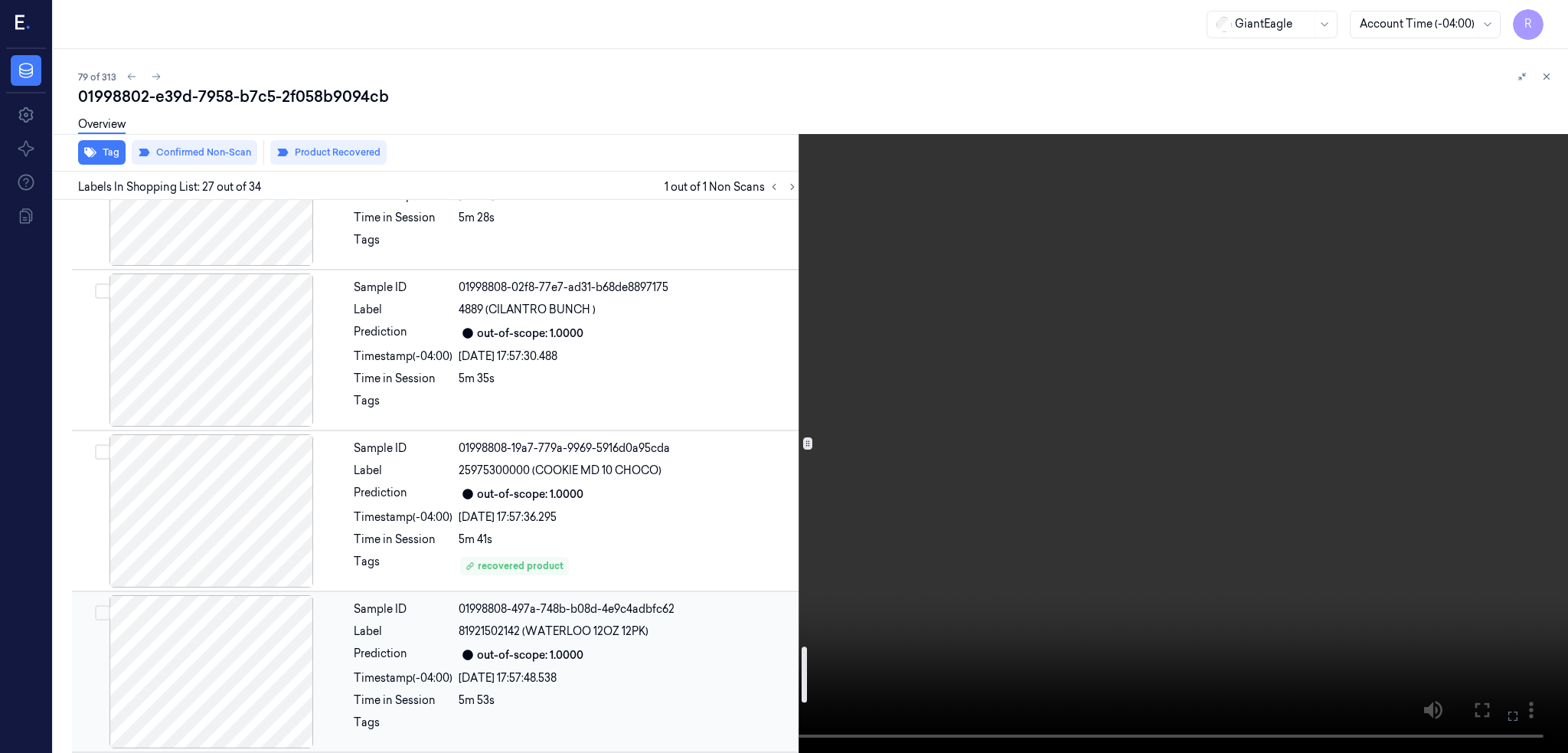
scroll to position [4920, 0]
